Goal: Transaction & Acquisition: Purchase product/service

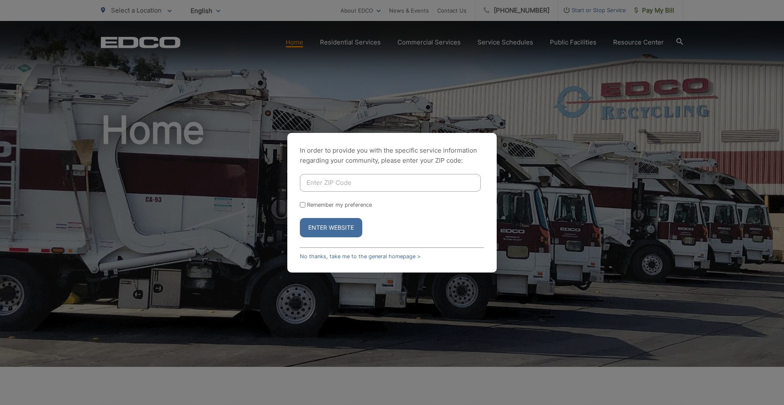
click at [331, 183] on input "Enter ZIP Code" at bounding box center [390, 183] width 181 height 18
type input "92020"
click at [298, 204] on div "In order to provide you with the specific service information regarding your co…" at bounding box center [391, 203] width 209 height 140
click at [300, 206] on input "Remember my preference" at bounding box center [302, 204] width 5 height 5
checkbox input "true"
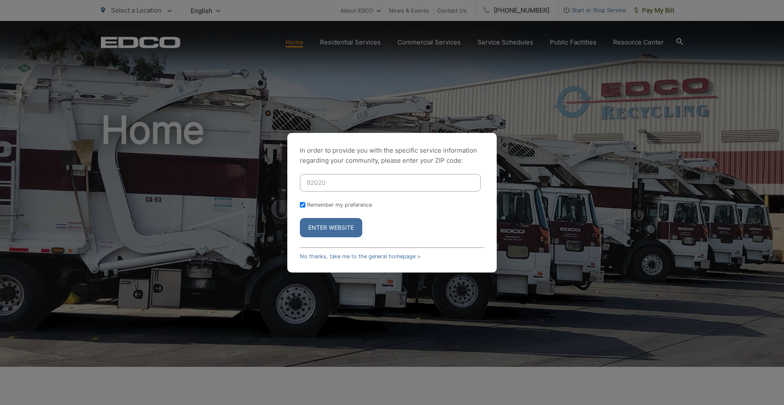
click at [326, 228] on button "Enter Website" at bounding box center [331, 227] width 62 height 19
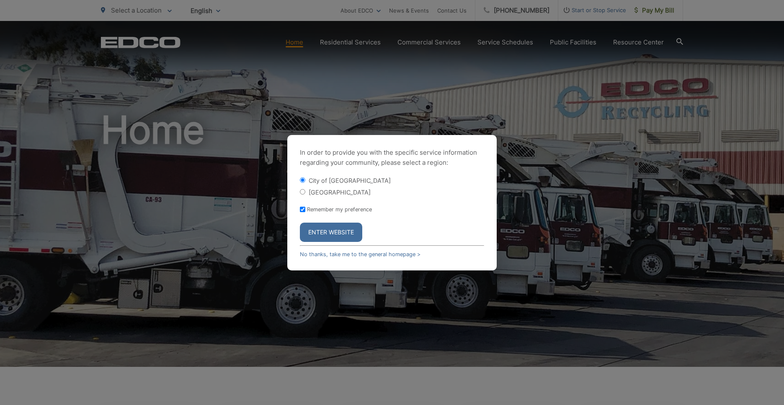
click at [322, 235] on button "Enter Website" at bounding box center [331, 231] width 62 height 19
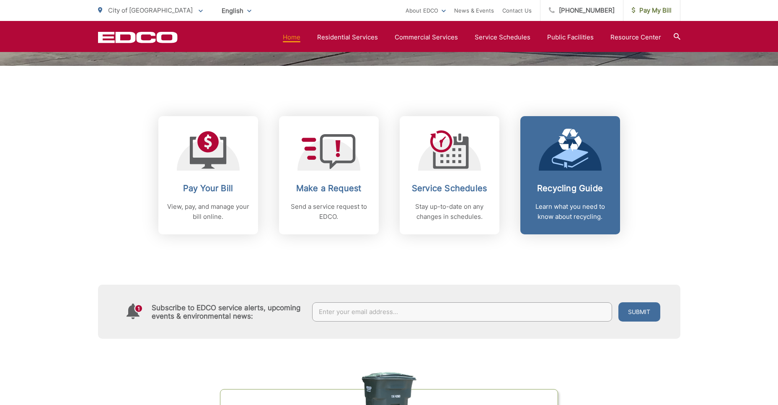
scroll to position [377, 0]
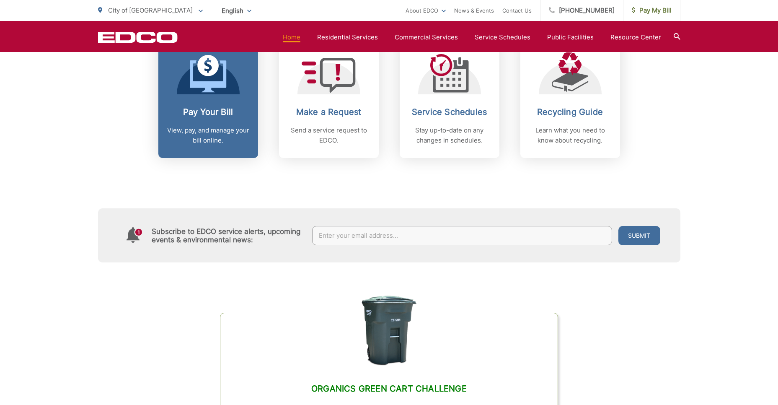
click at [216, 107] on h2 "Pay Your Bill" at bounding box center [208, 112] width 83 height 10
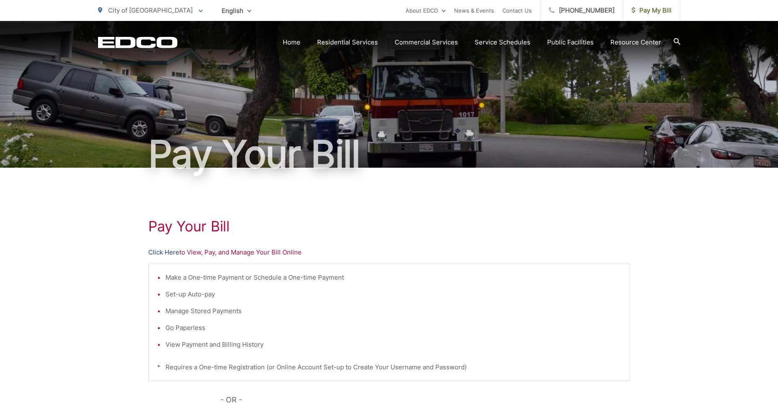
click at [167, 252] on link "Click Here" at bounding box center [163, 252] width 31 height 10
